Goal: Find specific page/section: Find specific page/section

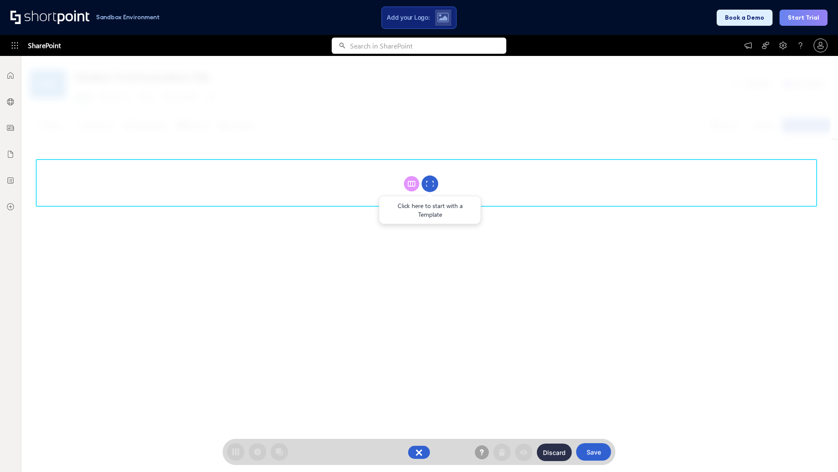
click at [430, 183] on circle at bounding box center [430, 184] width 17 height 17
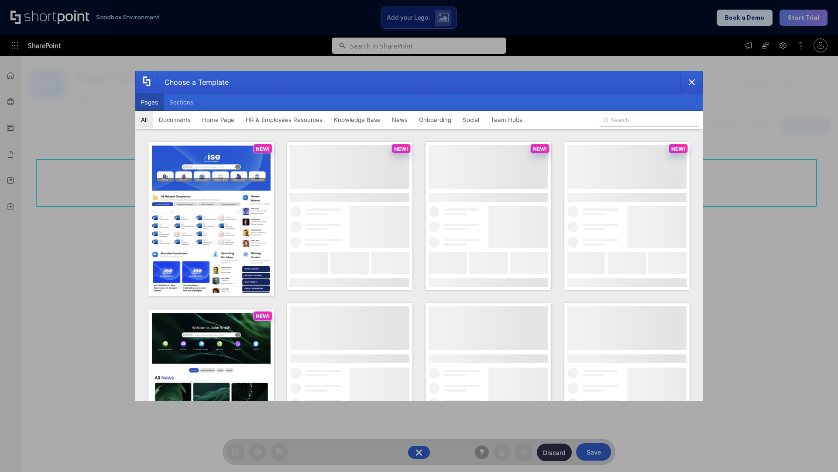
click at [149, 102] on button "Pages" at bounding box center [149, 101] width 28 height 17
type input "HR 9"
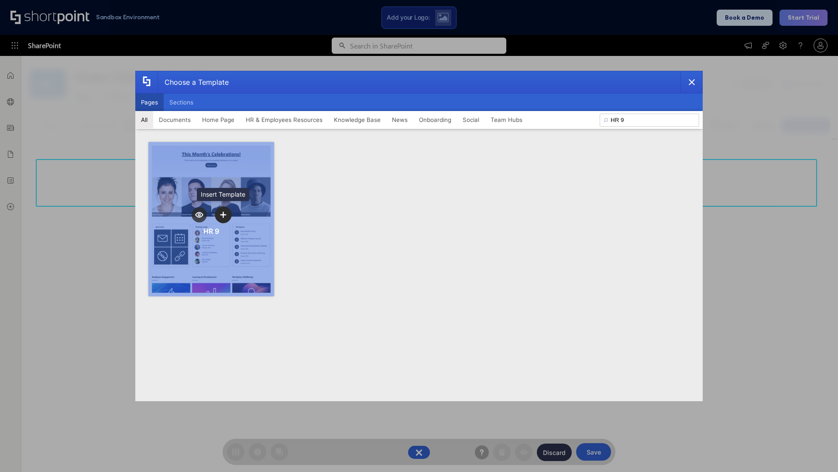
click at [223, 214] on icon "template selector" at bounding box center [223, 214] width 6 height 6
